Goal: Find specific page/section: Find specific page/section

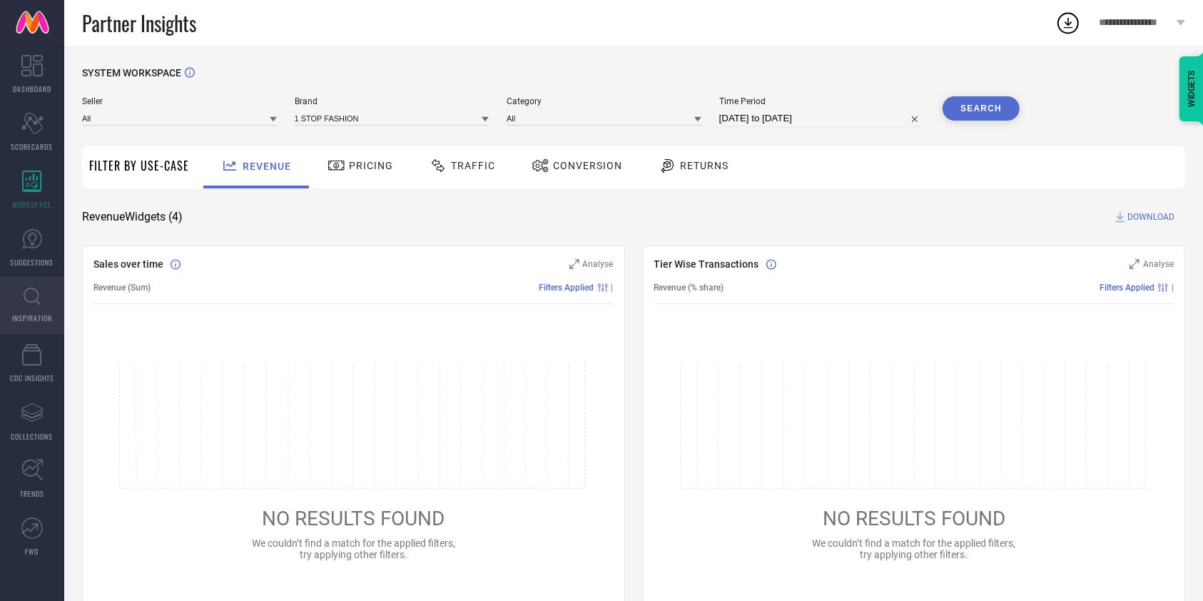
click at [29, 305] on icon at bounding box center [32, 297] width 17 height 18
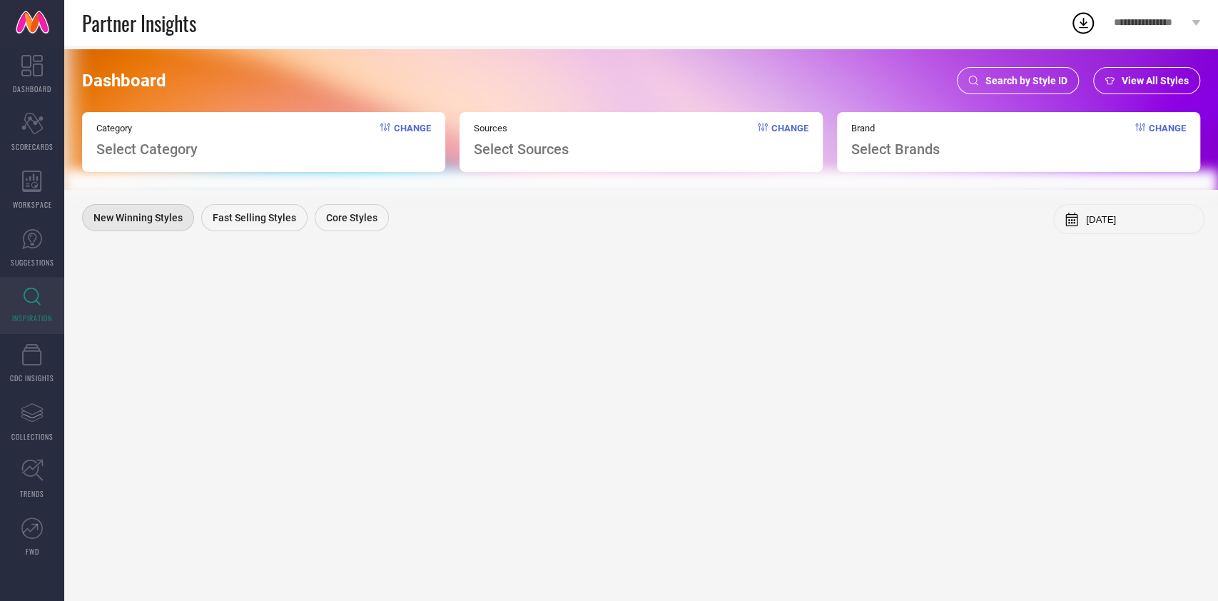
click at [999, 77] on span "Search by Style ID" at bounding box center [1026, 80] width 82 height 11
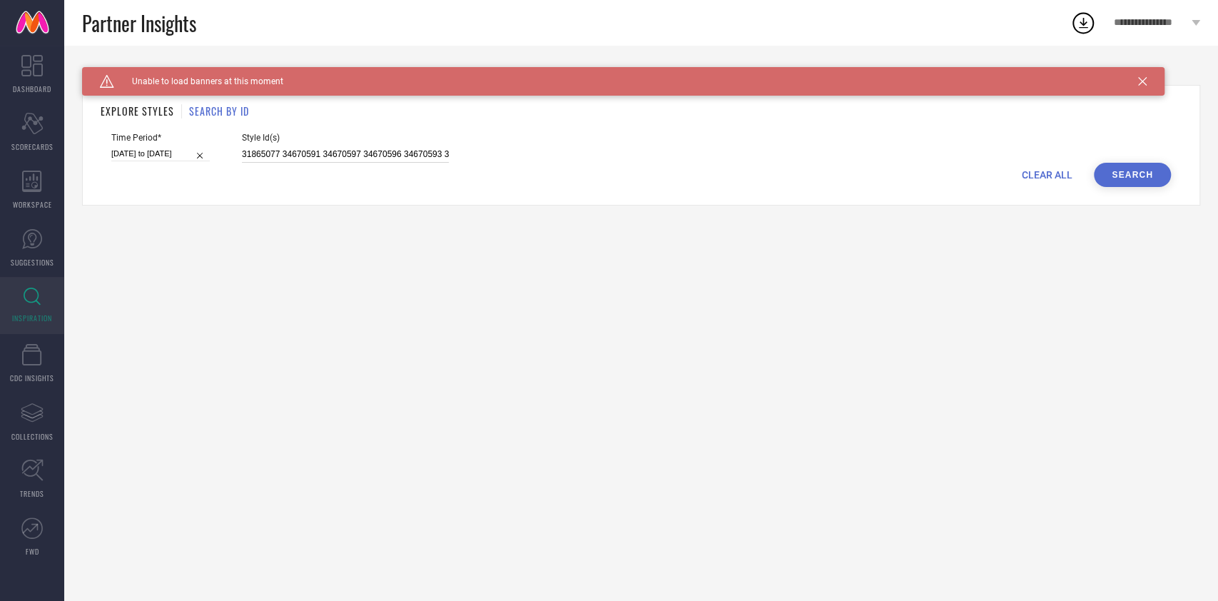
click at [404, 152] on input "31865077 34670591 34670597 34670596 34670593 34670592 34670595 34670590 3467059…" at bounding box center [345, 154] width 207 height 16
paste input
type input "34670591 34670597 34670596 34670593 34670592 34670595 34670590 34670594 3186455…"
select select "8"
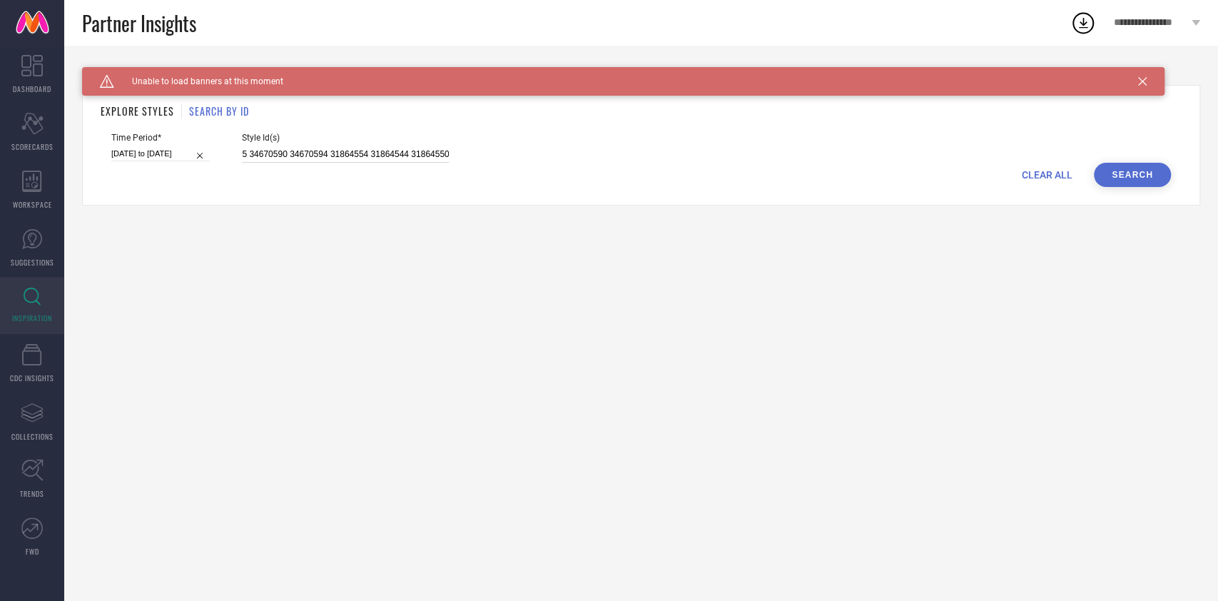
select select "2025"
select select "9"
select select "2025"
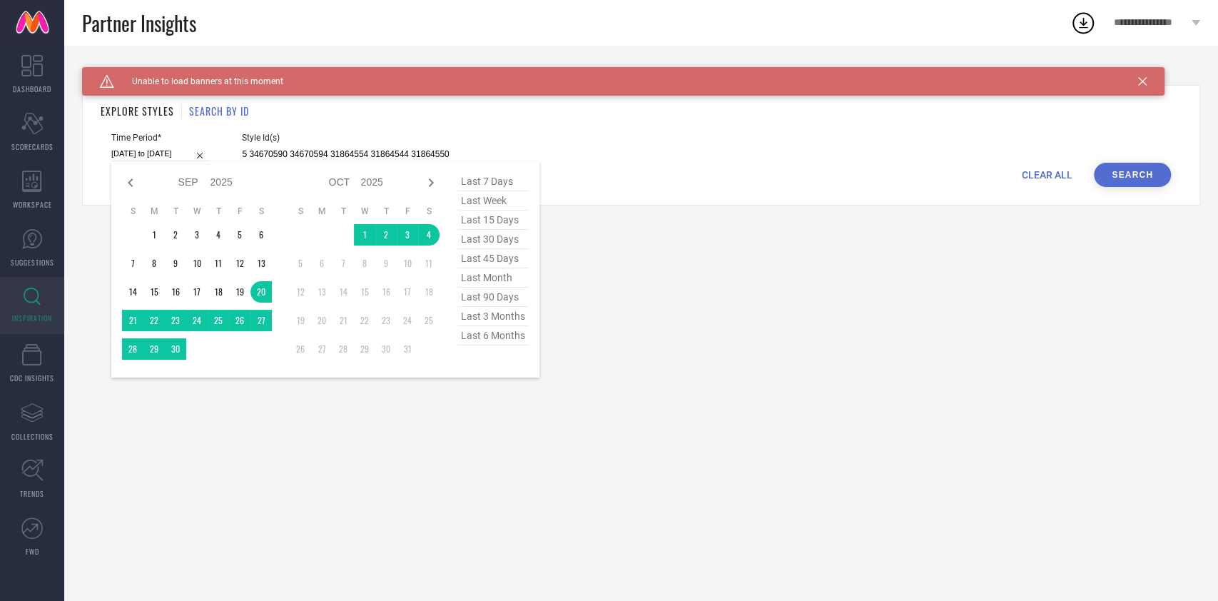
click at [128, 153] on input "[DATE] to [DATE]" at bounding box center [160, 153] width 98 height 15
type input "34670591 34670597 34670596 34670593 34670592 34670595 34670590 34670594 3186455…"
click at [482, 221] on span "last 15 days" at bounding box center [492, 219] width 71 height 19
type input "[DATE] to [DATE]"
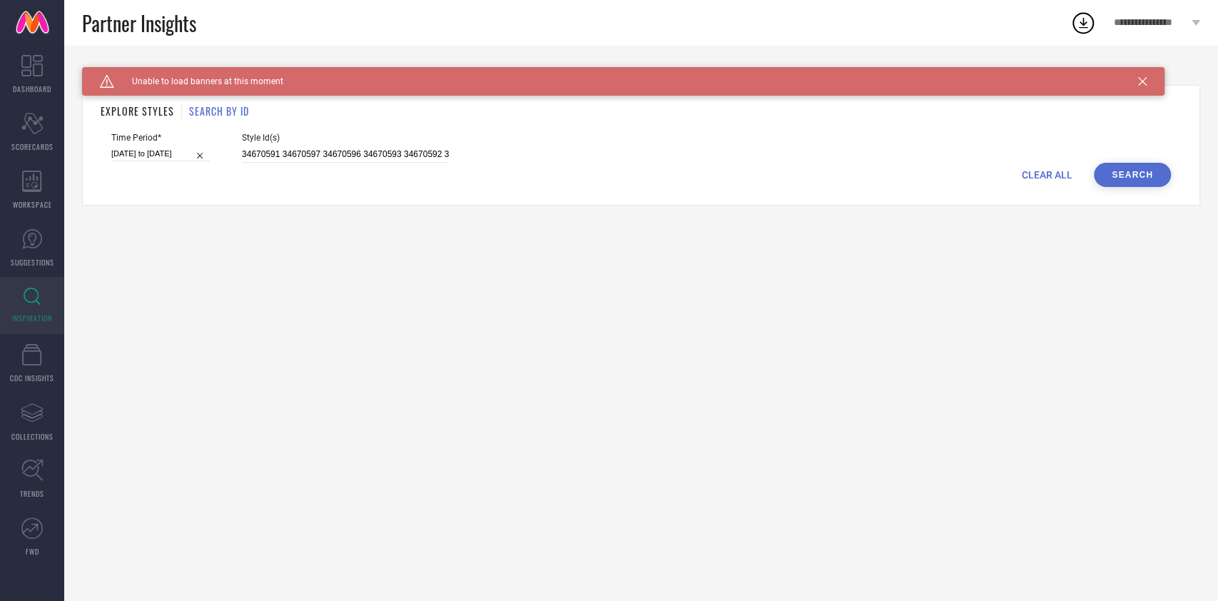
click at [1149, 181] on button "Search" at bounding box center [1132, 175] width 77 height 24
